Goal: Find specific page/section: Find specific page/section

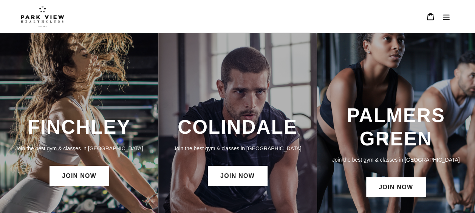
click at [449, 17] on icon "Menu" at bounding box center [447, 17] width 8 height 8
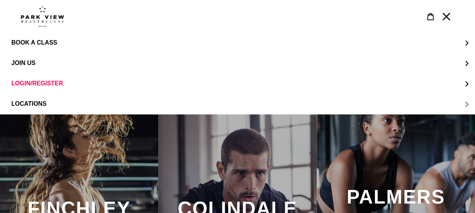
click at [466, 105] on button "LOCATIONS" at bounding box center [237, 104] width 475 height 20
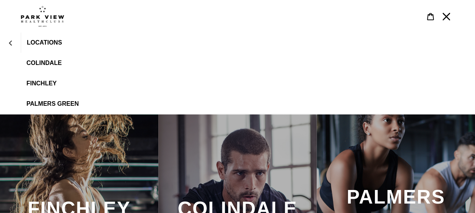
click at [48, 62] on span "Colindale" at bounding box center [43, 63] width 35 height 7
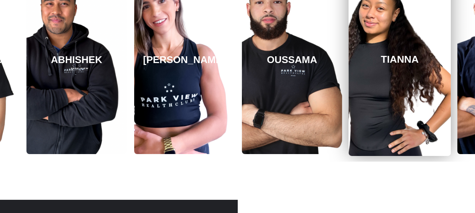
scroll to position [1286, 0]
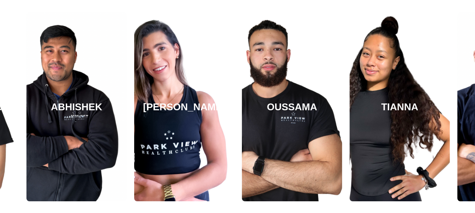
scroll to position [1210, 0]
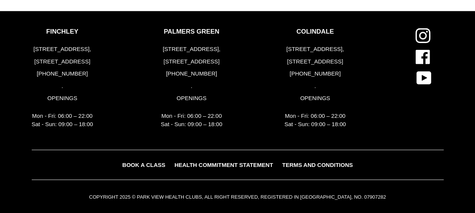
scroll to position [1862, 0]
